Goal: Task Accomplishment & Management: Use online tool/utility

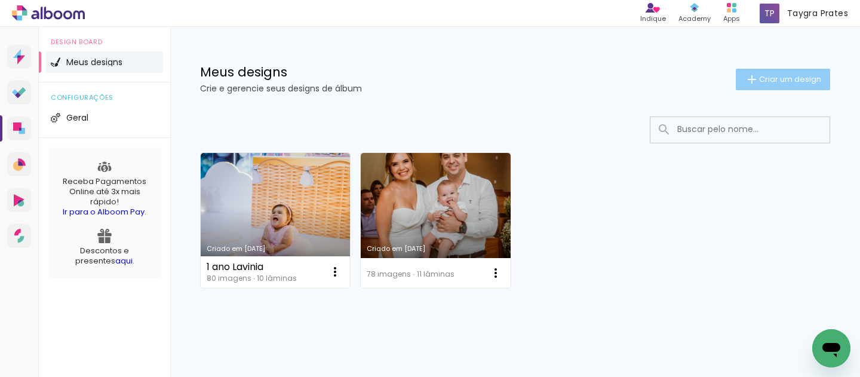
click at [798, 82] on span "Criar um design" at bounding box center [790, 79] width 62 height 8
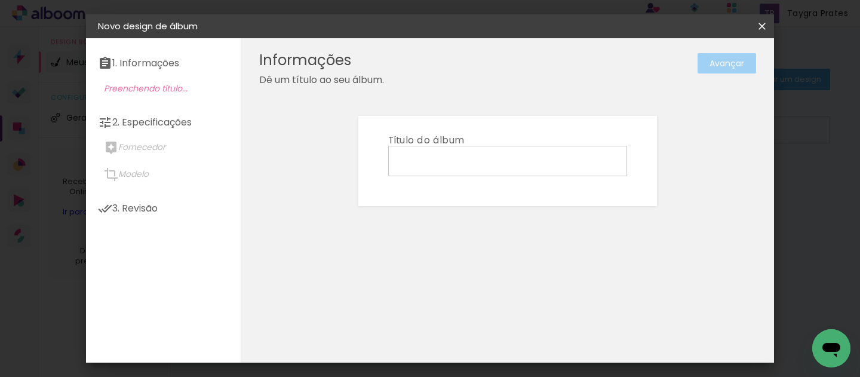
click at [510, 162] on input at bounding box center [507, 160] width 230 height 19
type input "Paty"
type paper-input "Paty"
click at [0, 0] on slot "Avançar" at bounding box center [0, 0] width 0 height 0
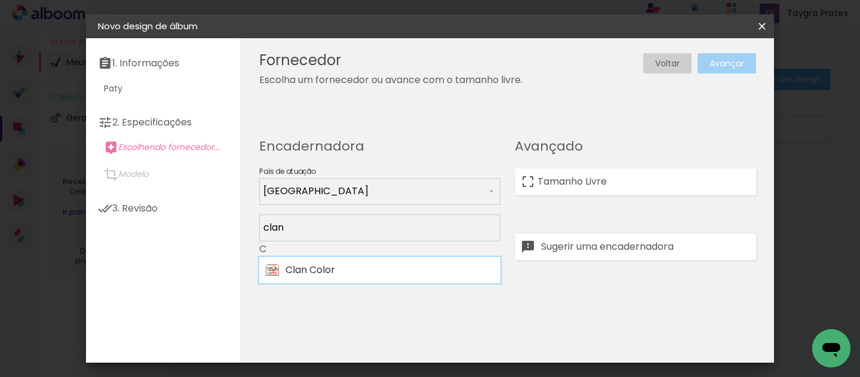
type input "clan"
type paper-input "clan"
click at [337, 263] on paper-item "Clan Color" at bounding box center [379, 270] width 241 height 26
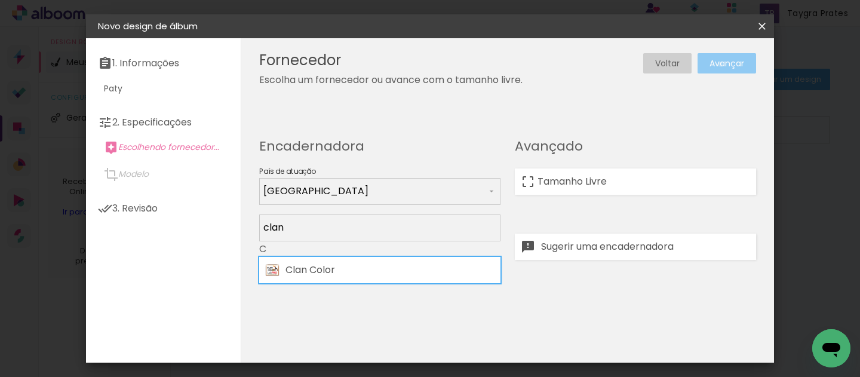
click at [0, 0] on slot "Avançar" at bounding box center [0, 0] width 0 height 0
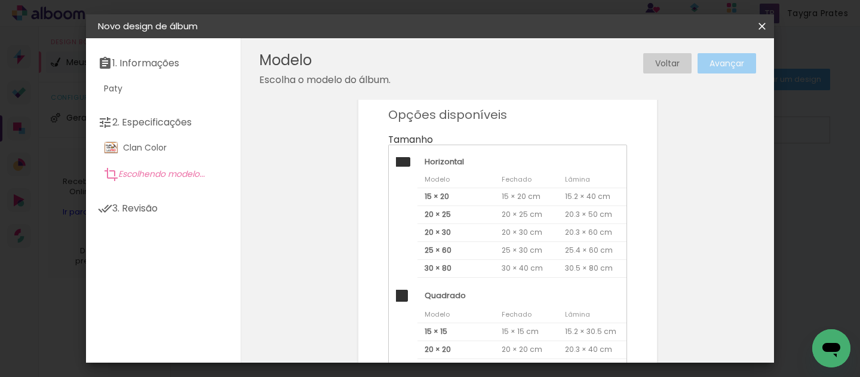
scroll to position [48, 0]
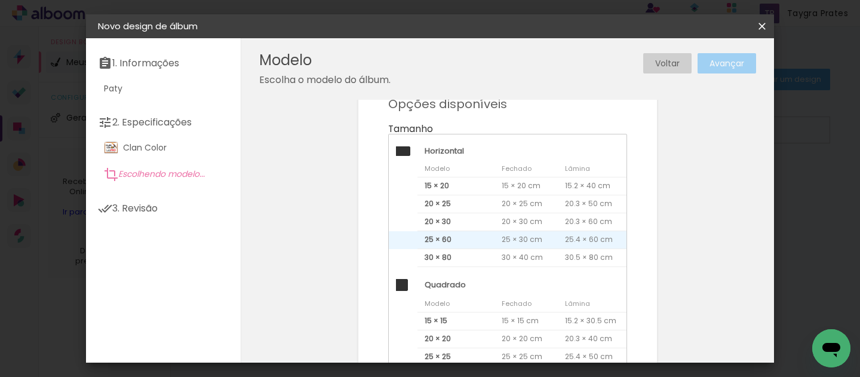
click at [467, 237] on span "25 × 60" at bounding box center [455, 240] width 77 height 18
click at [0, 0] on slot "Avançar" at bounding box center [0, 0] width 0 height 0
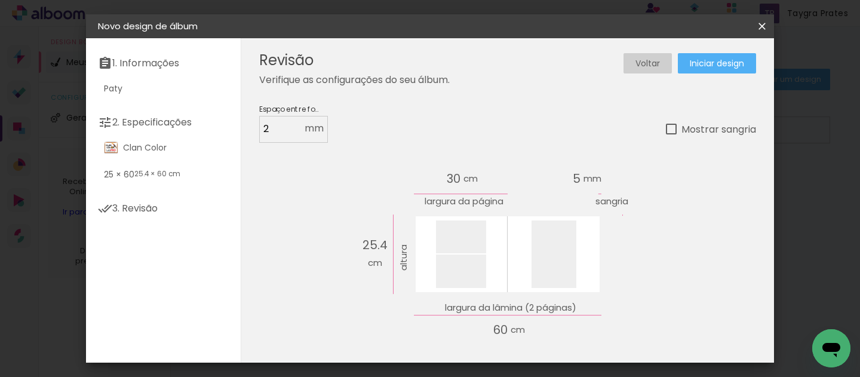
click at [726, 63] on span "Iniciar design" at bounding box center [717, 63] width 54 height 8
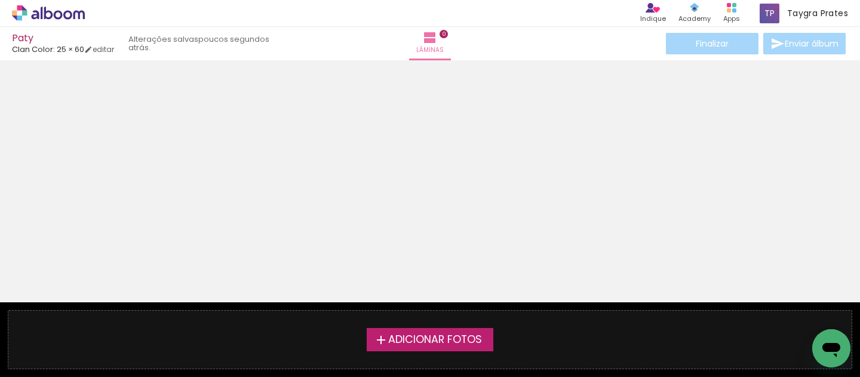
click at [481, 334] on span "Adicionar Fotos" at bounding box center [435, 339] width 94 height 11
click at [0, 0] on input "file" at bounding box center [0, 0] width 0 height 0
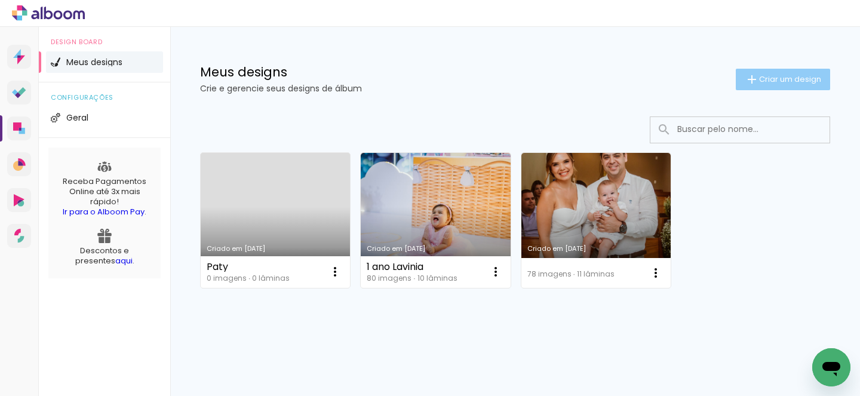
click at [758, 73] on paper-button "Criar um design" at bounding box center [783, 79] width 94 height 21
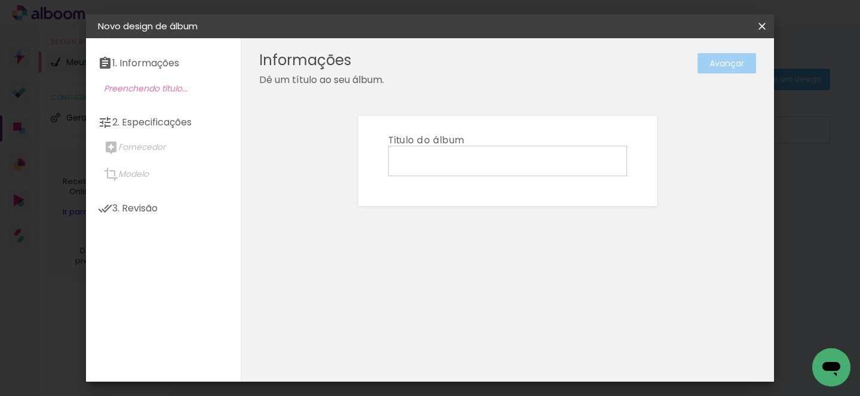
click at [470, 156] on input at bounding box center [507, 160] width 230 height 19
type input "Paty"
type paper-input "Paty"
click at [725, 71] on paper-button "Avançar" at bounding box center [726, 63] width 59 height 20
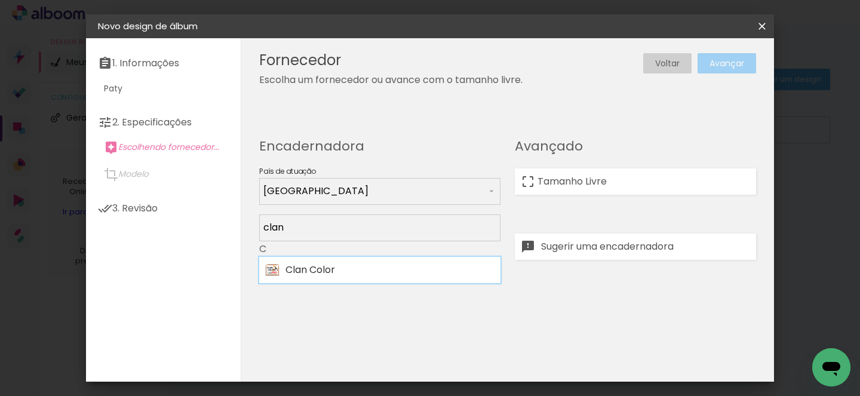
type input "clan"
type paper-input "clan"
click at [314, 273] on div "Clan Color" at bounding box center [389, 270] width 209 height 10
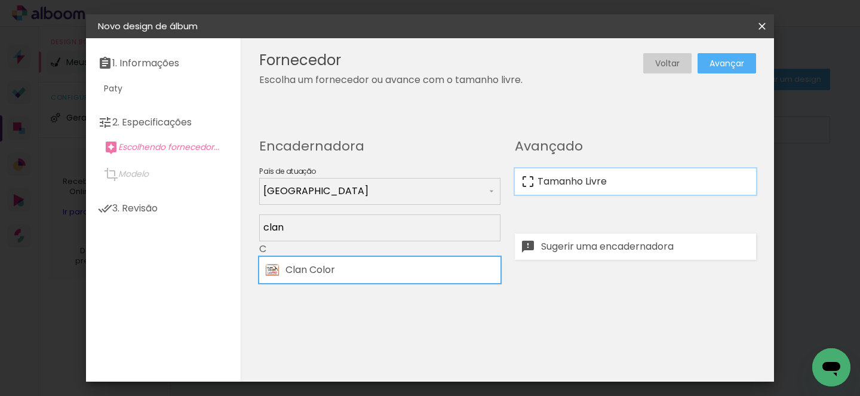
click at [0, 0] on slot "Tamanho Livre" at bounding box center [0, 0] width 0 height 0
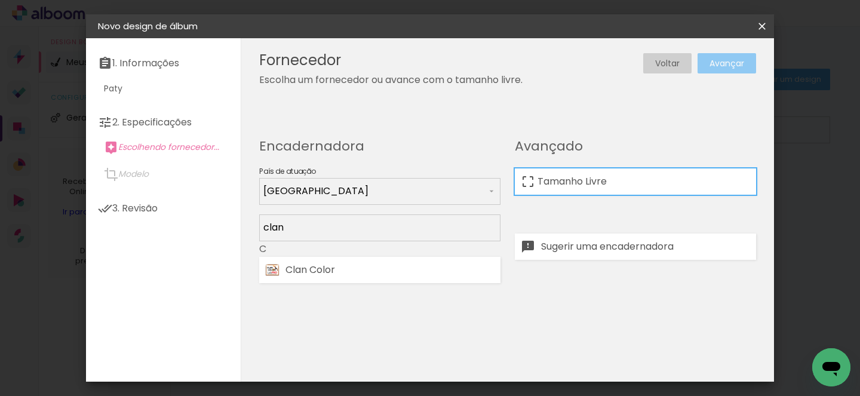
click at [0, 0] on slot "Avançar" at bounding box center [0, 0] width 0 height 0
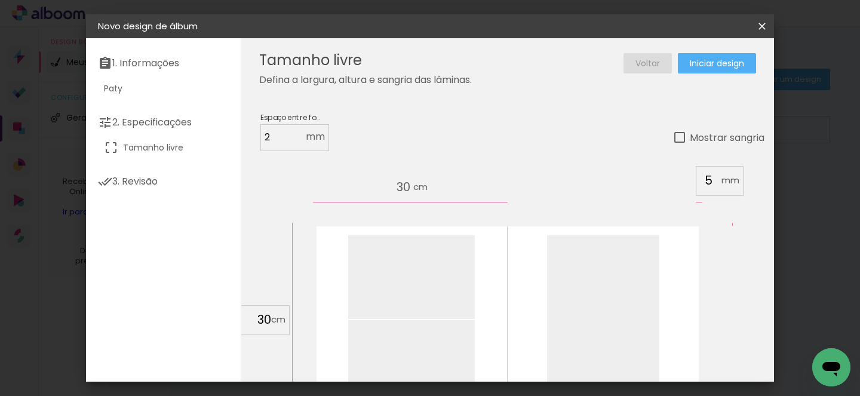
click at [0, 0] on slot "Voltar" at bounding box center [0, 0] width 0 height 0
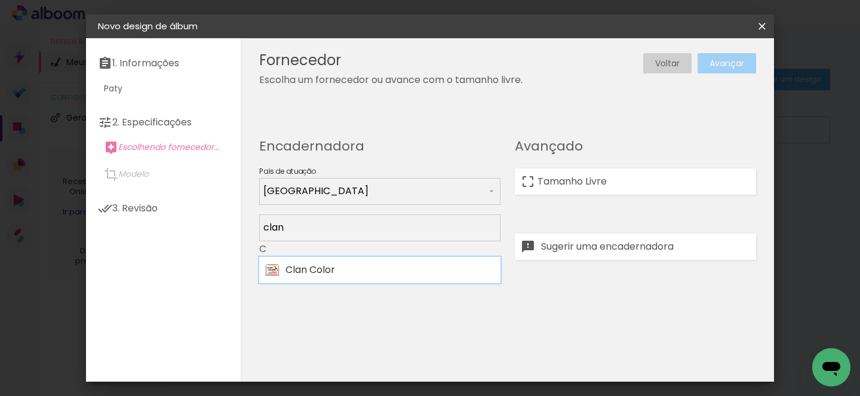
click at [380, 276] on paper-item "Clan Color" at bounding box center [379, 270] width 241 height 26
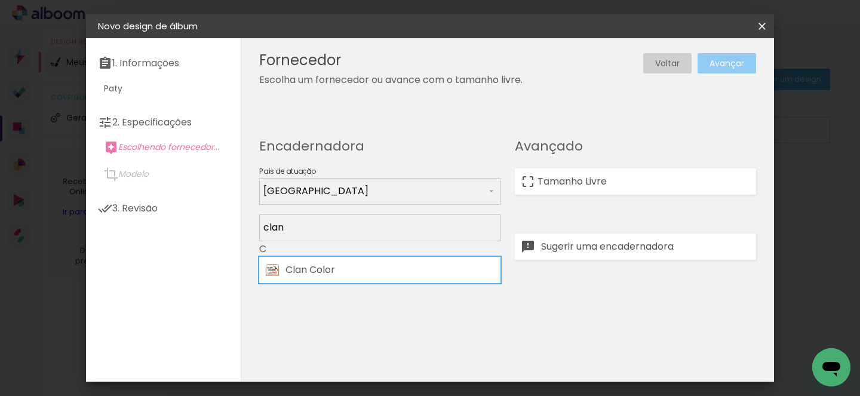
click at [0, 0] on slot "Avançar" at bounding box center [0, 0] width 0 height 0
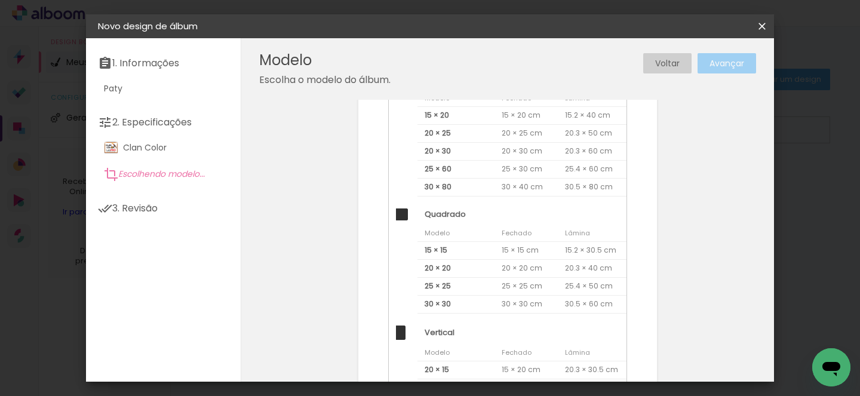
scroll to position [14, 0]
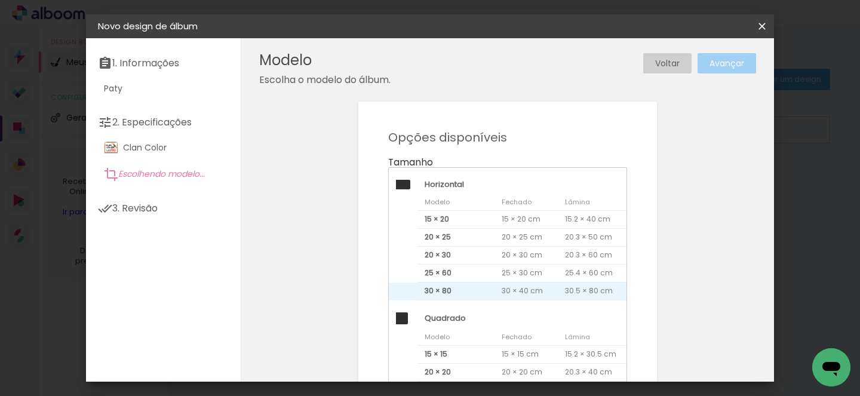
click at [482, 291] on span "30 × 80" at bounding box center [455, 291] width 77 height 18
click at [0, 0] on slot "Avançar" at bounding box center [0, 0] width 0 height 0
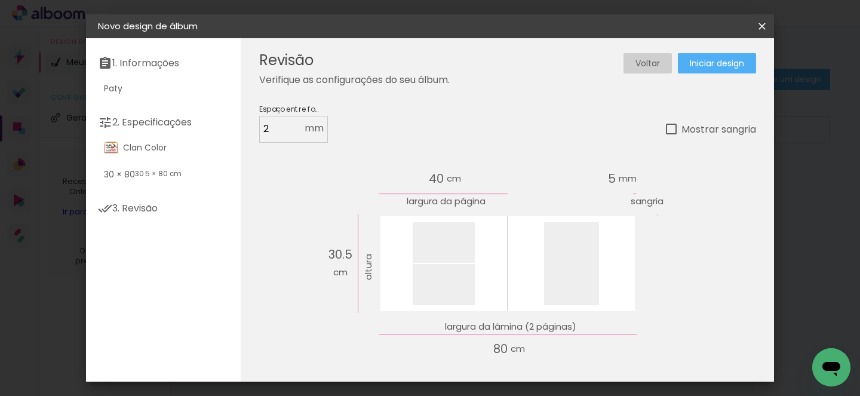
click at [724, 63] on span "Iniciar design" at bounding box center [717, 63] width 54 height 8
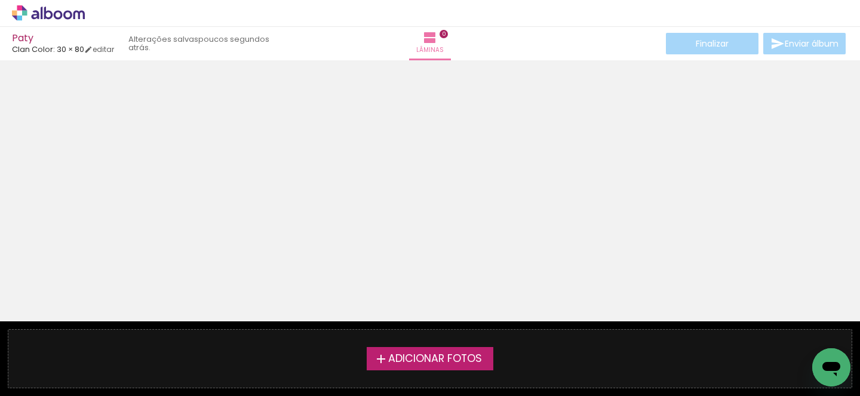
click at [457, 356] on span "Adicionar Fotos" at bounding box center [435, 358] width 94 height 11
click at [0, 0] on input "file" at bounding box center [0, 0] width 0 height 0
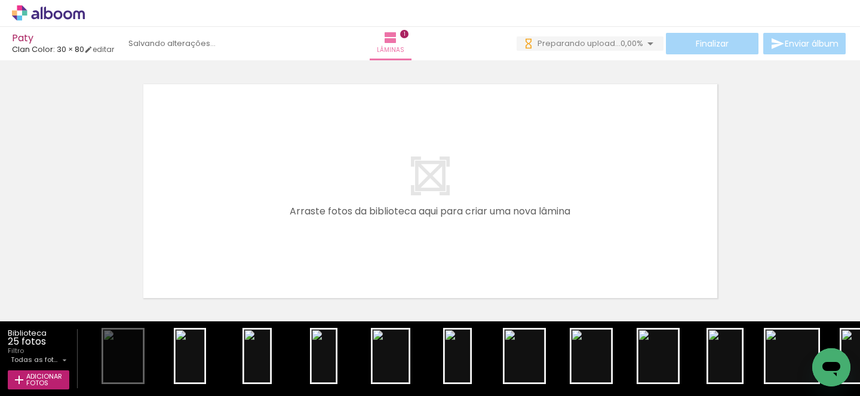
drag, startPoint x: 121, startPoint y: 365, endPoint x: 217, endPoint y: 183, distance: 205.9
click at [217, 183] on quentale-workspace at bounding box center [430, 198] width 860 height 396
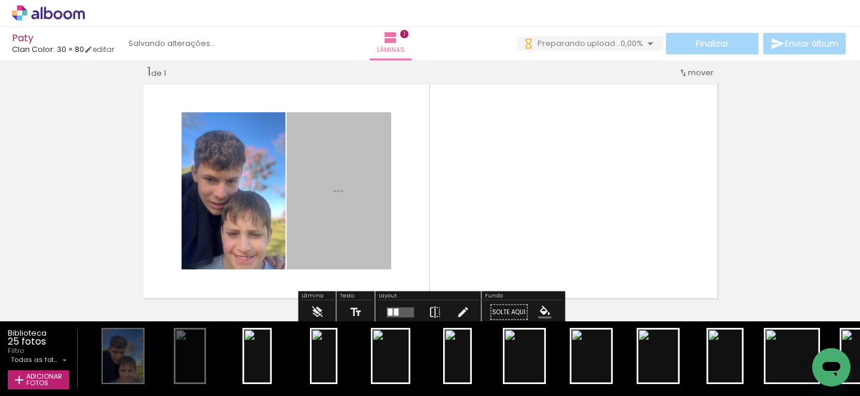
drag, startPoint x: 206, startPoint y: 364, endPoint x: 234, endPoint y: 205, distance: 161.9
click at [234, 205] on quentale-workspace at bounding box center [430, 198] width 860 height 396
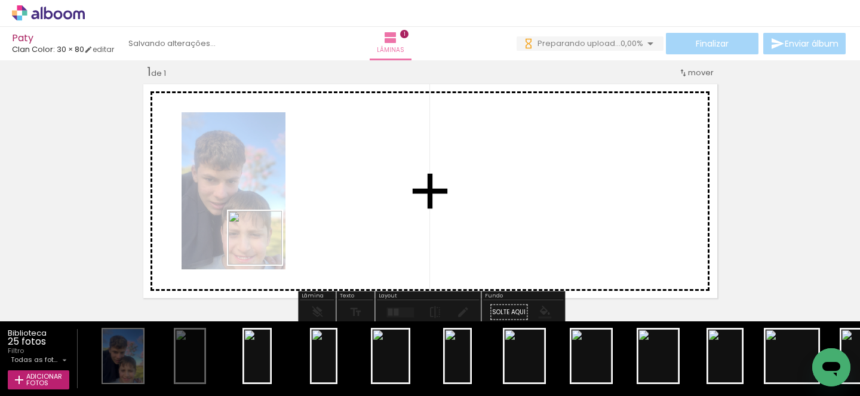
drag, startPoint x: 264, startPoint y: 371, endPoint x: 263, endPoint y: 241, distance: 130.8
click at [263, 241] on quentale-workspace at bounding box center [430, 198] width 860 height 396
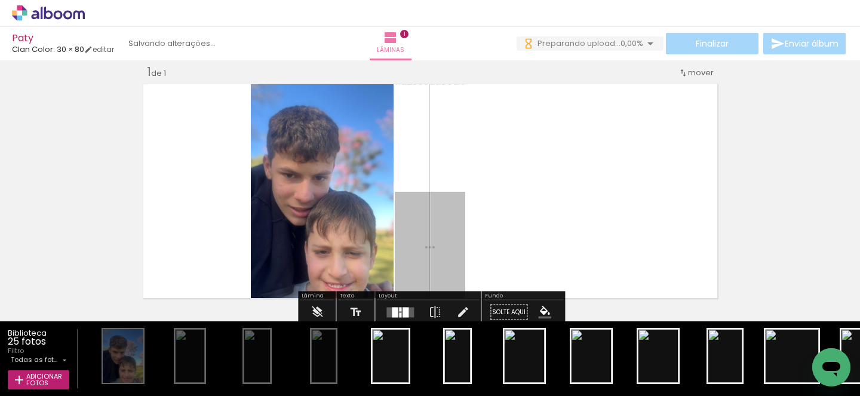
drag, startPoint x: 330, startPoint y: 361, endPoint x: 331, endPoint y: 230, distance: 130.8
click at [331, 230] on quentale-workspace at bounding box center [430, 198] width 860 height 396
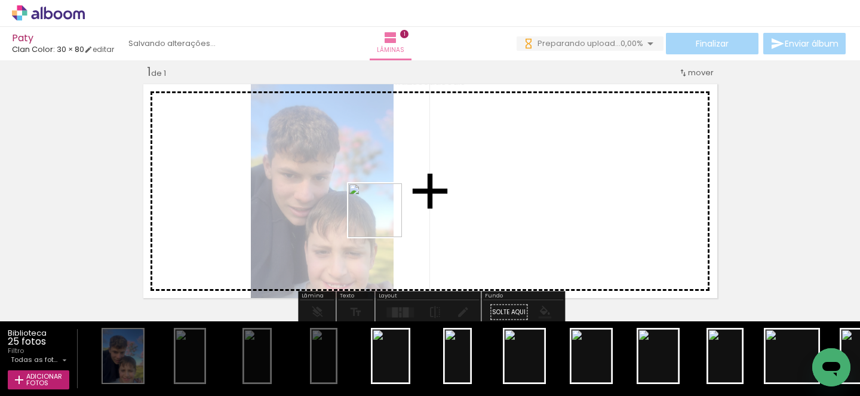
drag, startPoint x: 381, startPoint y: 375, endPoint x: 385, endPoint y: 216, distance: 158.9
click at [385, 216] on quentale-workspace at bounding box center [430, 198] width 860 height 396
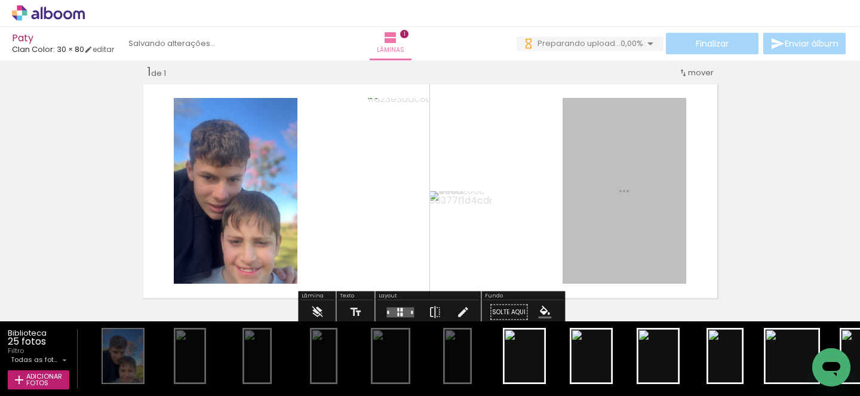
drag, startPoint x: 459, startPoint y: 367, endPoint x: 456, endPoint y: 231, distance: 135.6
click at [456, 231] on quentale-workspace at bounding box center [430, 198] width 860 height 396
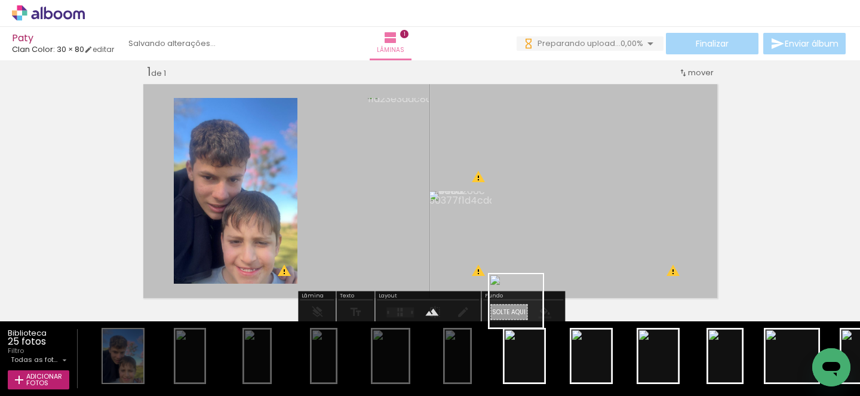
drag, startPoint x: 528, startPoint y: 365, endPoint x: 510, endPoint y: 229, distance: 137.3
click at [510, 229] on quentale-workspace at bounding box center [430, 198] width 860 height 396
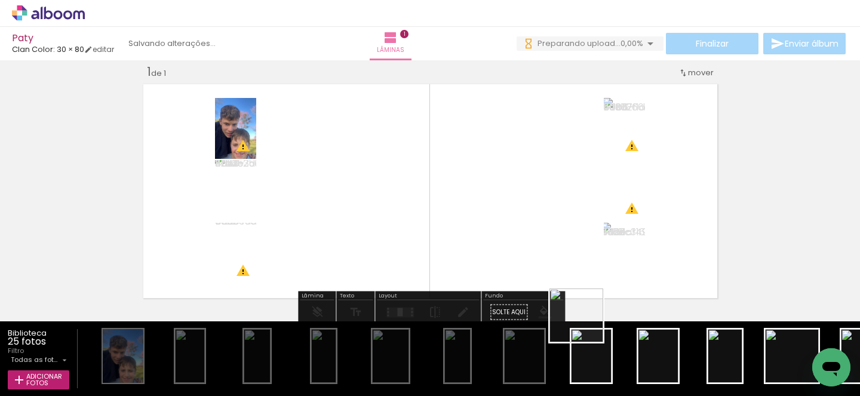
drag, startPoint x: 586, startPoint y: 345, endPoint x: 534, endPoint y: 182, distance: 171.8
click at [534, 182] on quentale-workspace at bounding box center [430, 198] width 860 height 396
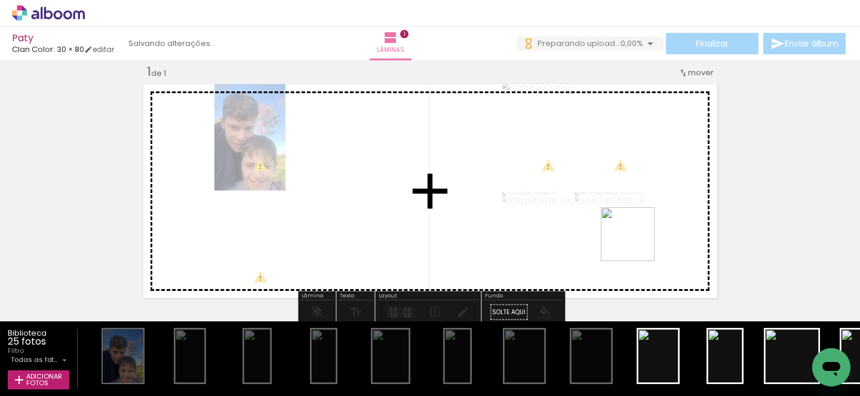
drag, startPoint x: 655, startPoint y: 356, endPoint x: 631, endPoint y: 231, distance: 127.6
click at [631, 231] on quentale-workspace at bounding box center [430, 198] width 860 height 396
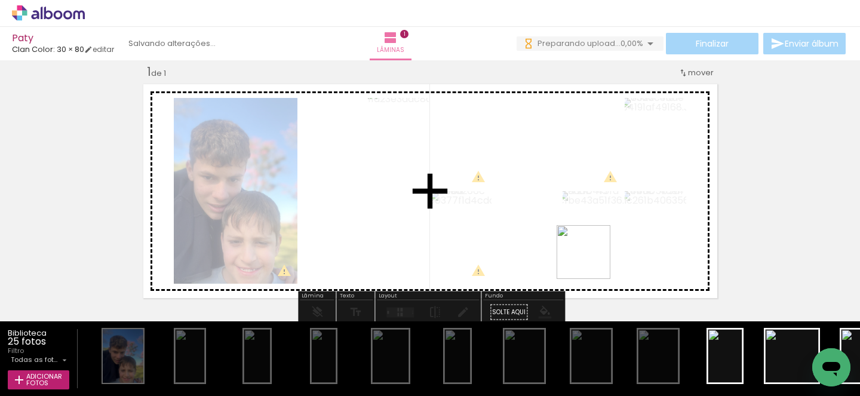
drag, startPoint x: 720, startPoint y: 361, endPoint x: 574, endPoint y: 242, distance: 188.1
click at [574, 242] on quentale-workspace at bounding box center [430, 198] width 860 height 396
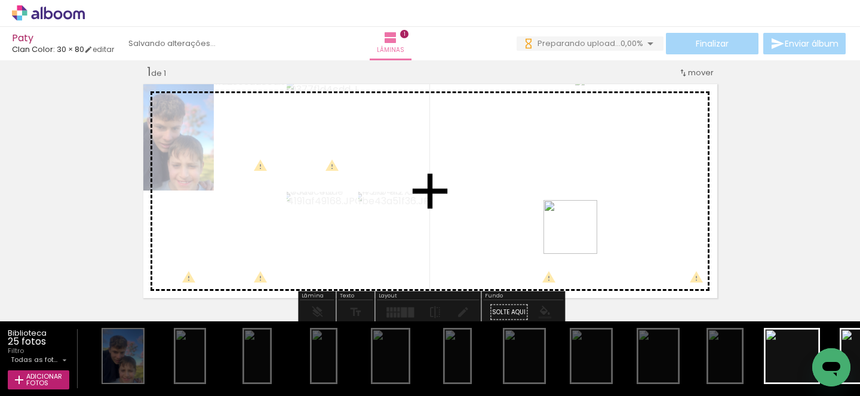
drag, startPoint x: 785, startPoint y: 361, endPoint x: 576, endPoint y: 233, distance: 244.1
click at [576, 233] on quentale-workspace at bounding box center [430, 198] width 860 height 396
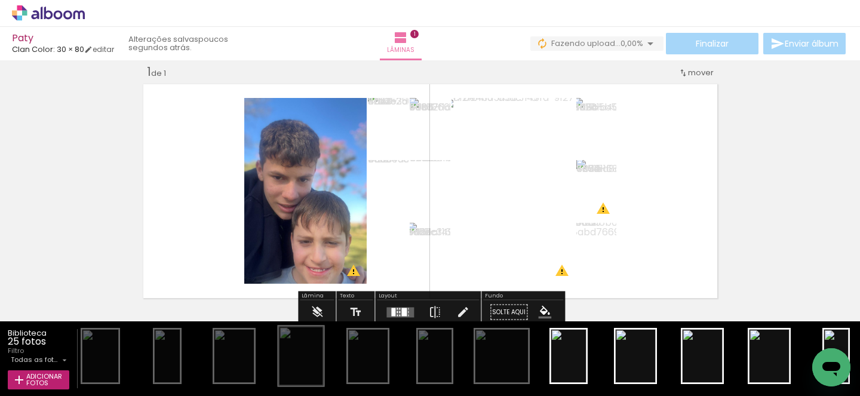
scroll to position [0, 340]
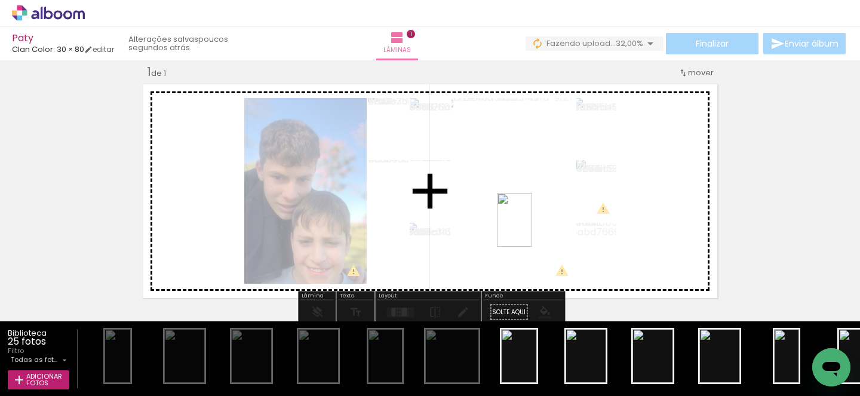
drag, startPoint x: 524, startPoint y: 368, endPoint x: 533, endPoint y: 229, distance: 140.0
click at [533, 229] on quentale-workspace at bounding box center [430, 198] width 860 height 396
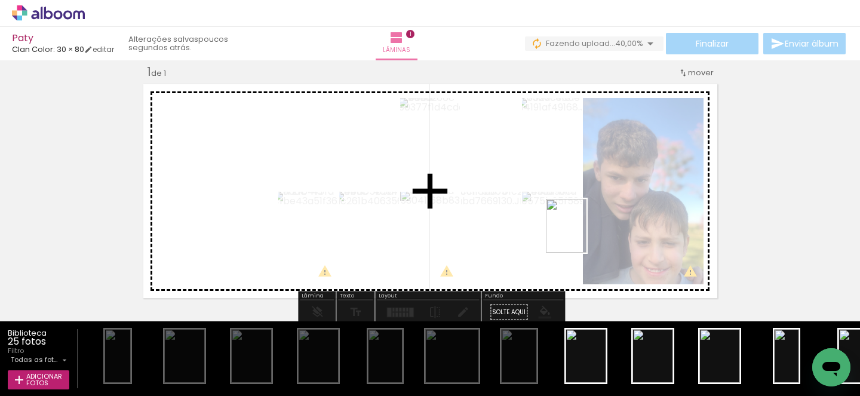
drag, startPoint x: 582, startPoint y: 375, endPoint x: 578, endPoint y: 233, distance: 142.2
click at [578, 233] on quentale-workspace at bounding box center [430, 198] width 860 height 396
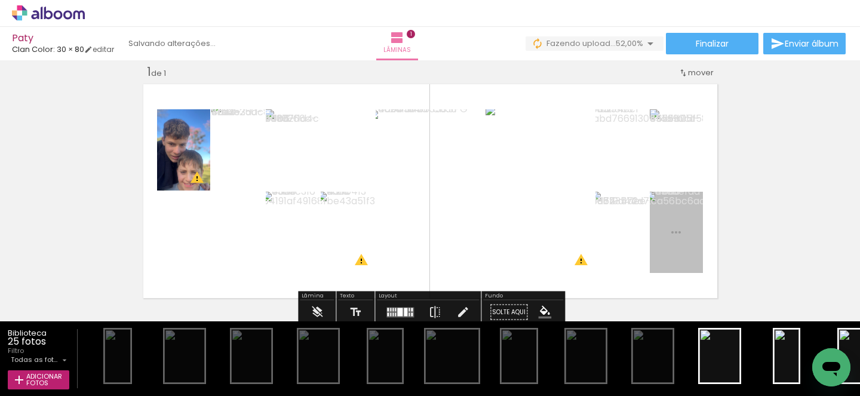
drag, startPoint x: 653, startPoint y: 365, endPoint x: 635, endPoint y: 221, distance: 145.1
click at [635, 221] on quentale-workspace at bounding box center [430, 198] width 860 height 396
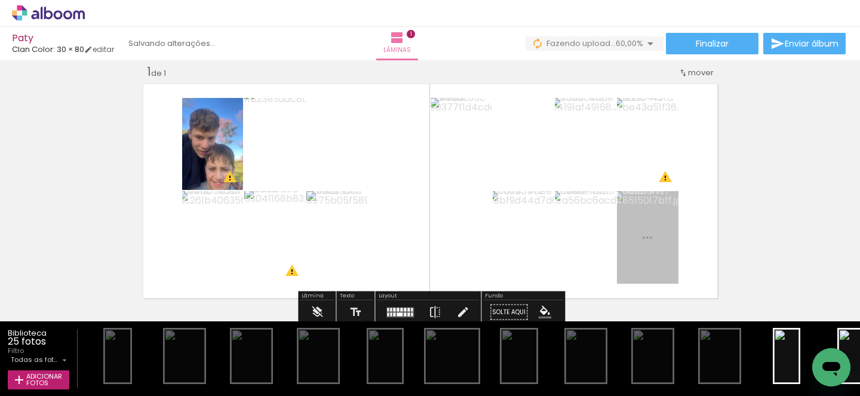
drag, startPoint x: 712, startPoint y: 363, endPoint x: 536, endPoint y: 205, distance: 236.4
click at [536, 205] on quentale-workspace at bounding box center [430, 198] width 860 height 396
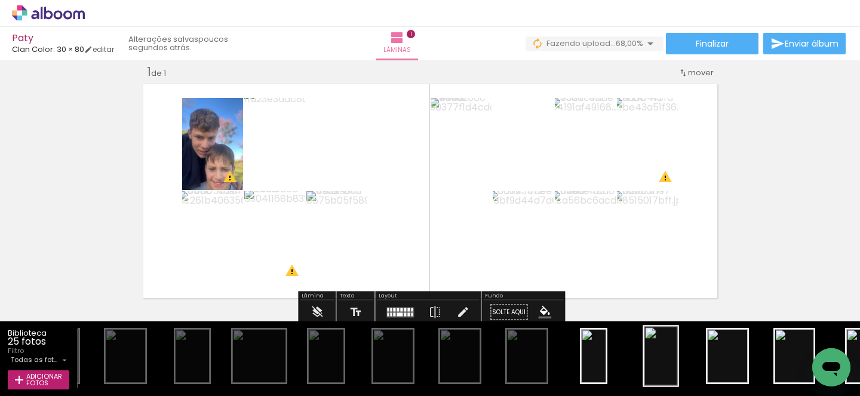
scroll to position [0, 593]
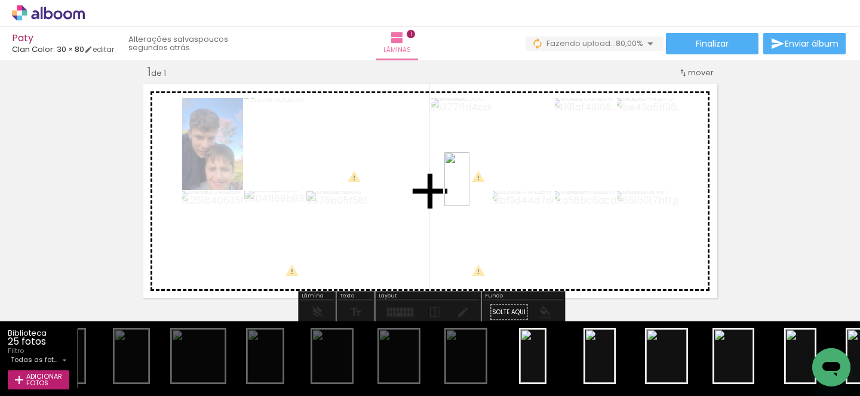
drag, startPoint x: 539, startPoint y: 381, endPoint x: 479, endPoint y: 187, distance: 203.0
click at [479, 187] on quentale-workspace at bounding box center [430, 198] width 860 height 396
drag, startPoint x: 610, startPoint y: 367, endPoint x: 484, endPoint y: 217, distance: 196.2
click at [484, 217] on quentale-workspace at bounding box center [430, 198] width 860 height 396
